Goal: Information Seeking & Learning: Learn about a topic

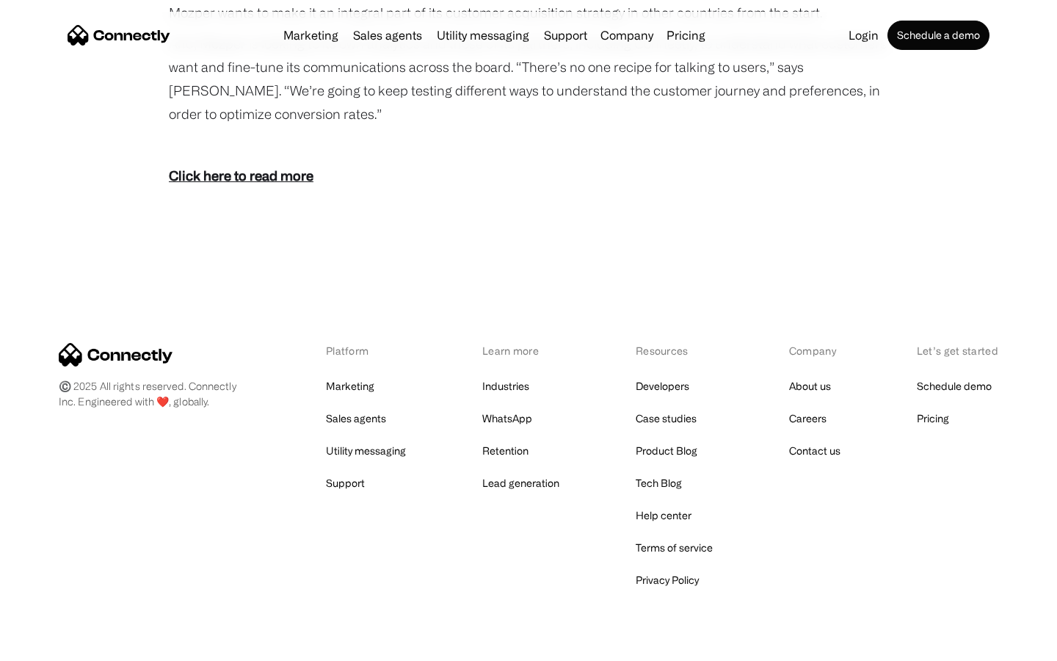
scroll to position [2011, 0]
